Goal: Task Accomplishment & Management: Manage account settings

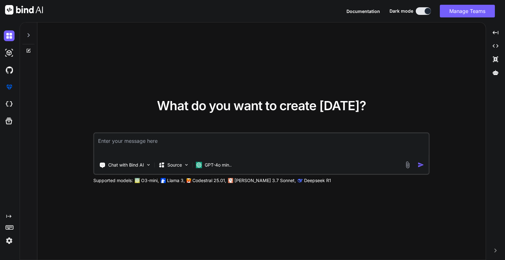
type textarea "x"
click at [12, 238] on img at bounding box center [9, 240] width 11 height 11
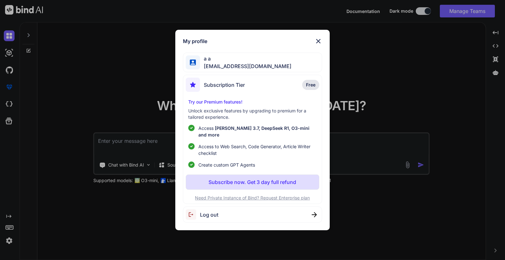
click at [321, 45] on img at bounding box center [318, 41] width 8 height 8
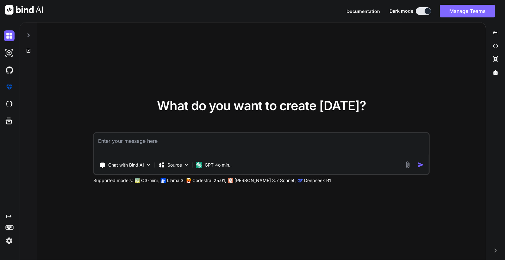
click at [421, 10] on button "Manage Teams" at bounding box center [467, 11] width 55 height 13
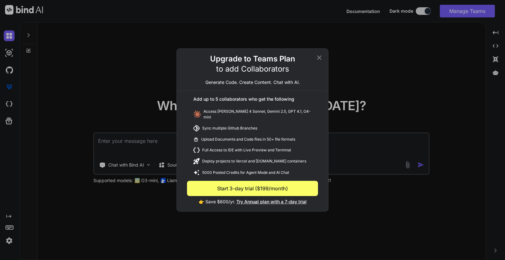
click at [321, 58] on icon at bounding box center [319, 57] width 4 height 4
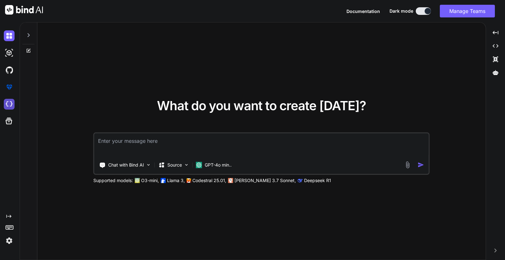
click at [7, 105] on img at bounding box center [9, 104] width 11 height 11
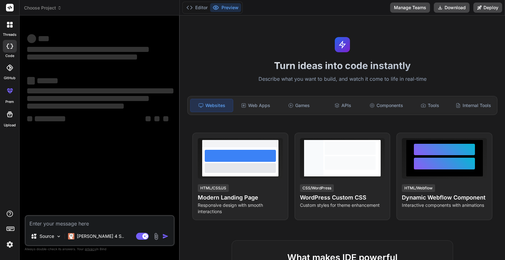
type textarea "x"
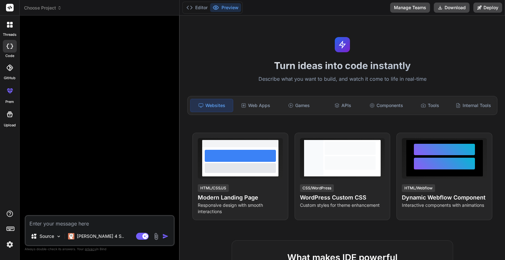
click at [9, 247] on img at bounding box center [9, 244] width 11 height 11
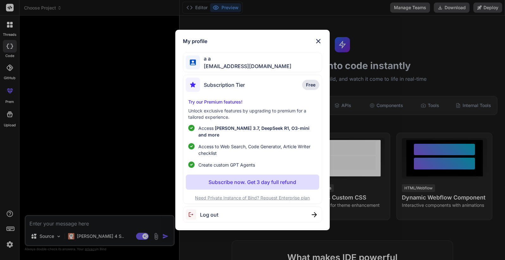
click at [321, 44] on img at bounding box center [318, 41] width 8 height 8
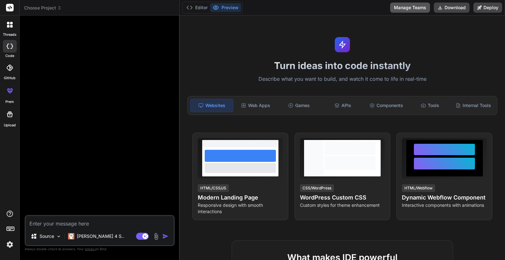
click at [405, 8] on button "Manage Teams" at bounding box center [410, 8] width 40 height 10
